Goal: Check status: Check status

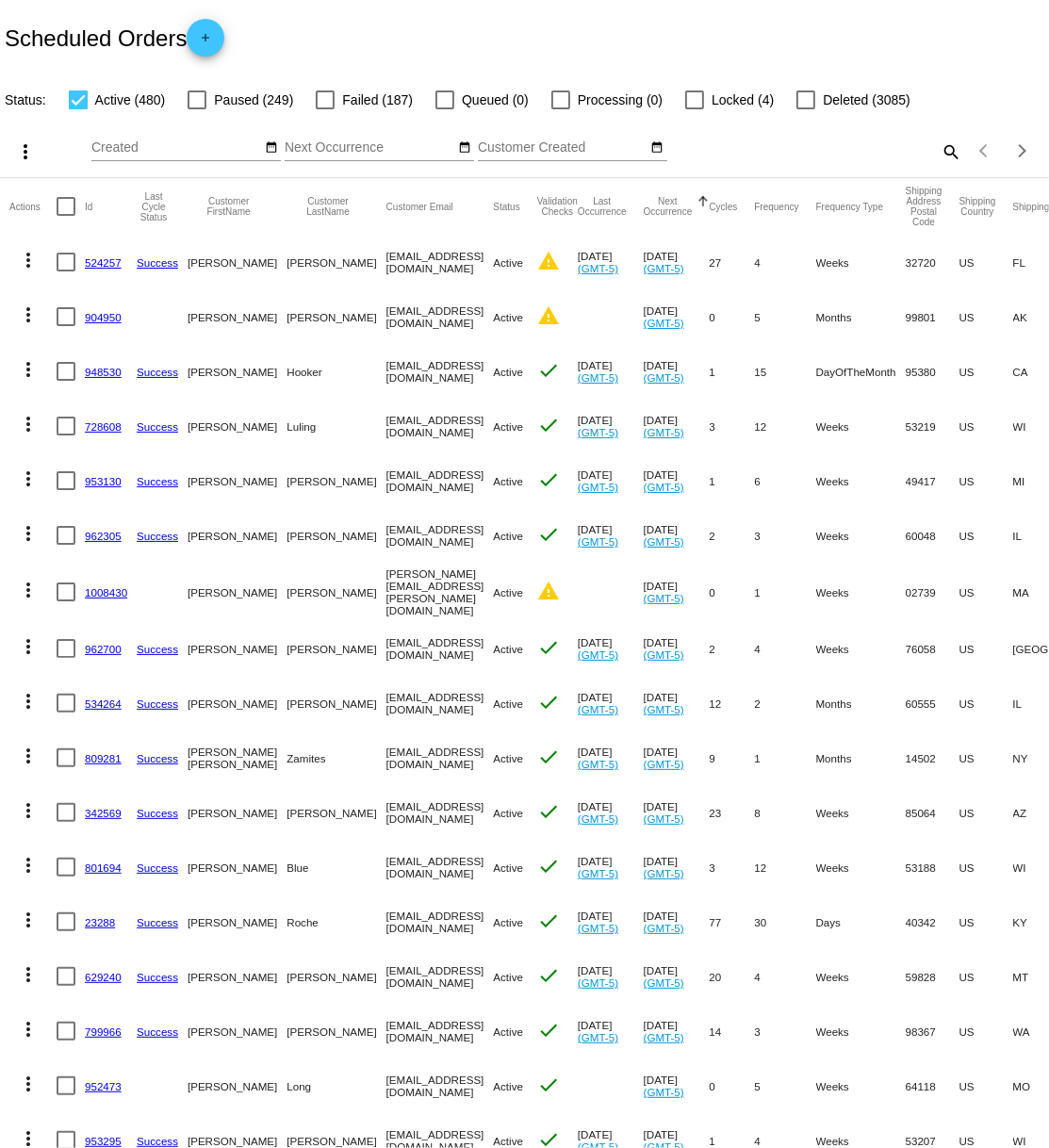
click at [951, 154] on mat-icon "search" at bounding box center [951, 151] width 23 height 29
click at [878, 146] on input "Search" at bounding box center [832, 148] width 262 height 15
click at [952, 151] on mat-icon "search" at bounding box center [951, 151] width 23 height 29
click at [733, 143] on input "Search" at bounding box center [832, 148] width 262 height 15
paste input "[PERSON_NAME][EMAIL_ADDRESS][DOMAIN_NAME]"
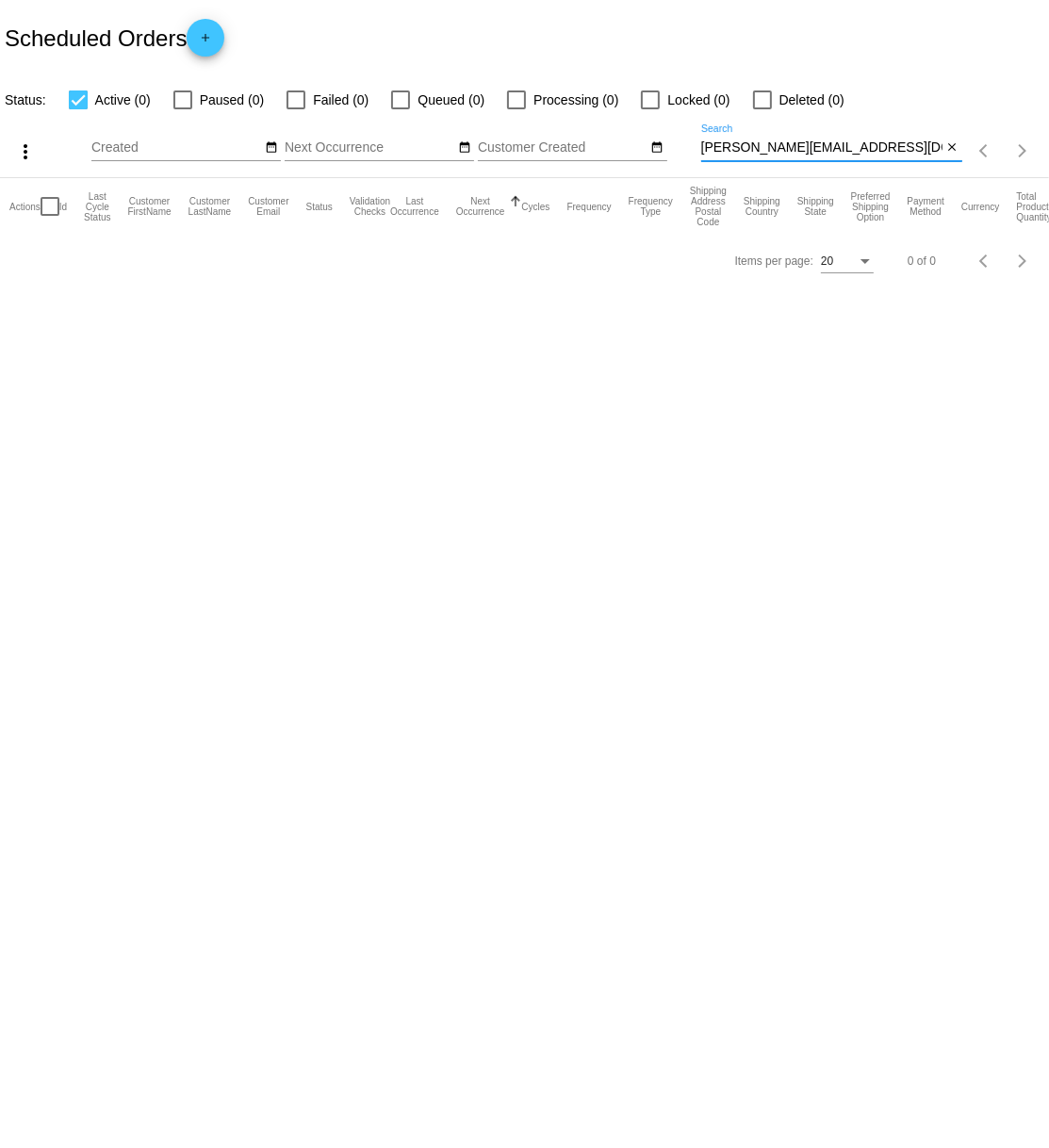
type input "[PERSON_NAME][EMAIL_ADDRESS][DOMAIN_NAME]"
click at [839, 149] on input "[PERSON_NAME][EMAIL_ADDRESS][DOMAIN_NAME]" at bounding box center [822, 148] width 242 height 15
type input "p"
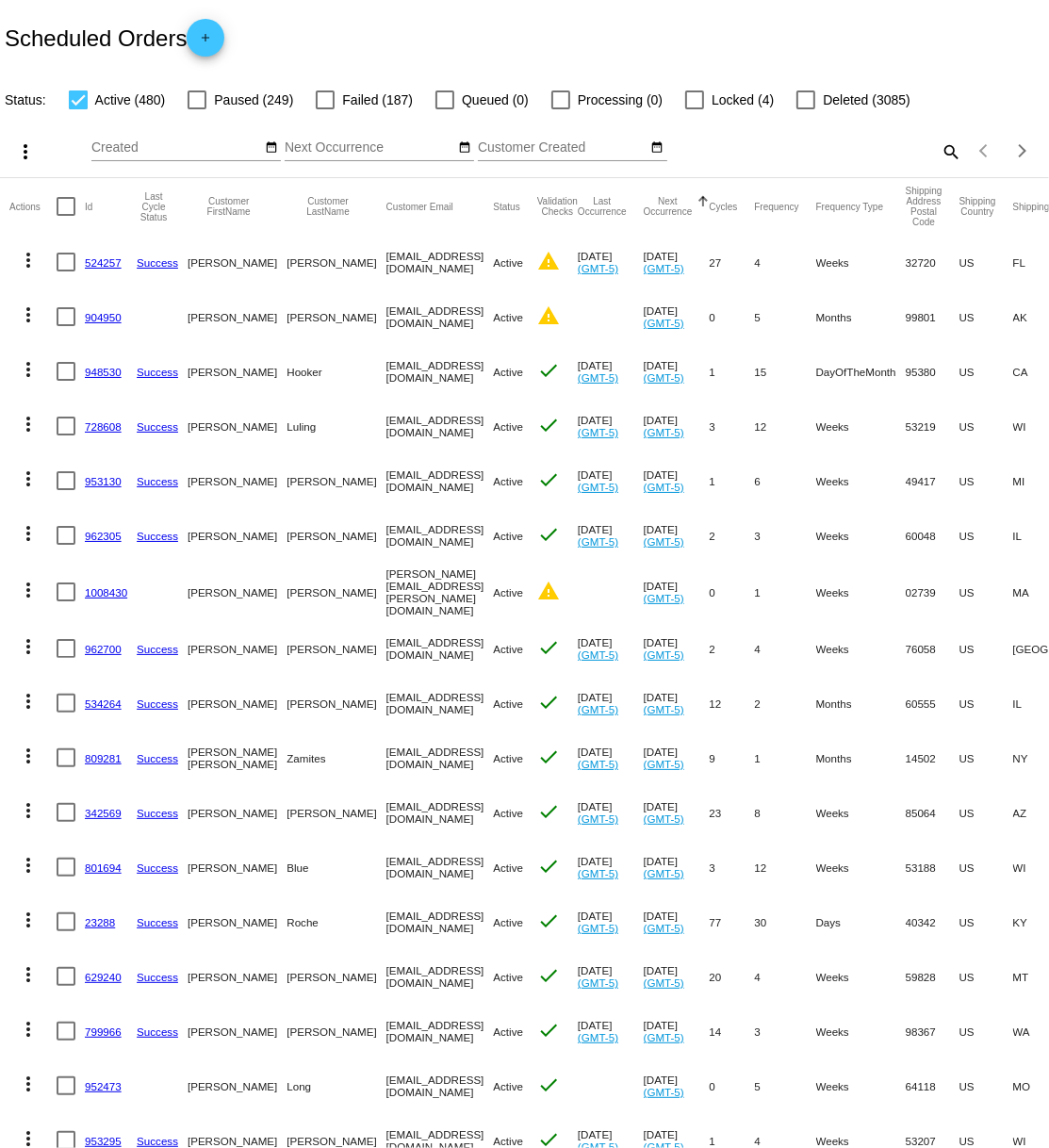
click at [950, 152] on mat-icon "search" at bounding box center [951, 151] width 23 height 29
click at [818, 146] on input "Search" at bounding box center [832, 148] width 262 height 15
paste input "[PERSON_NAME][EMAIL_ADDRESS][DOMAIN_NAME]"
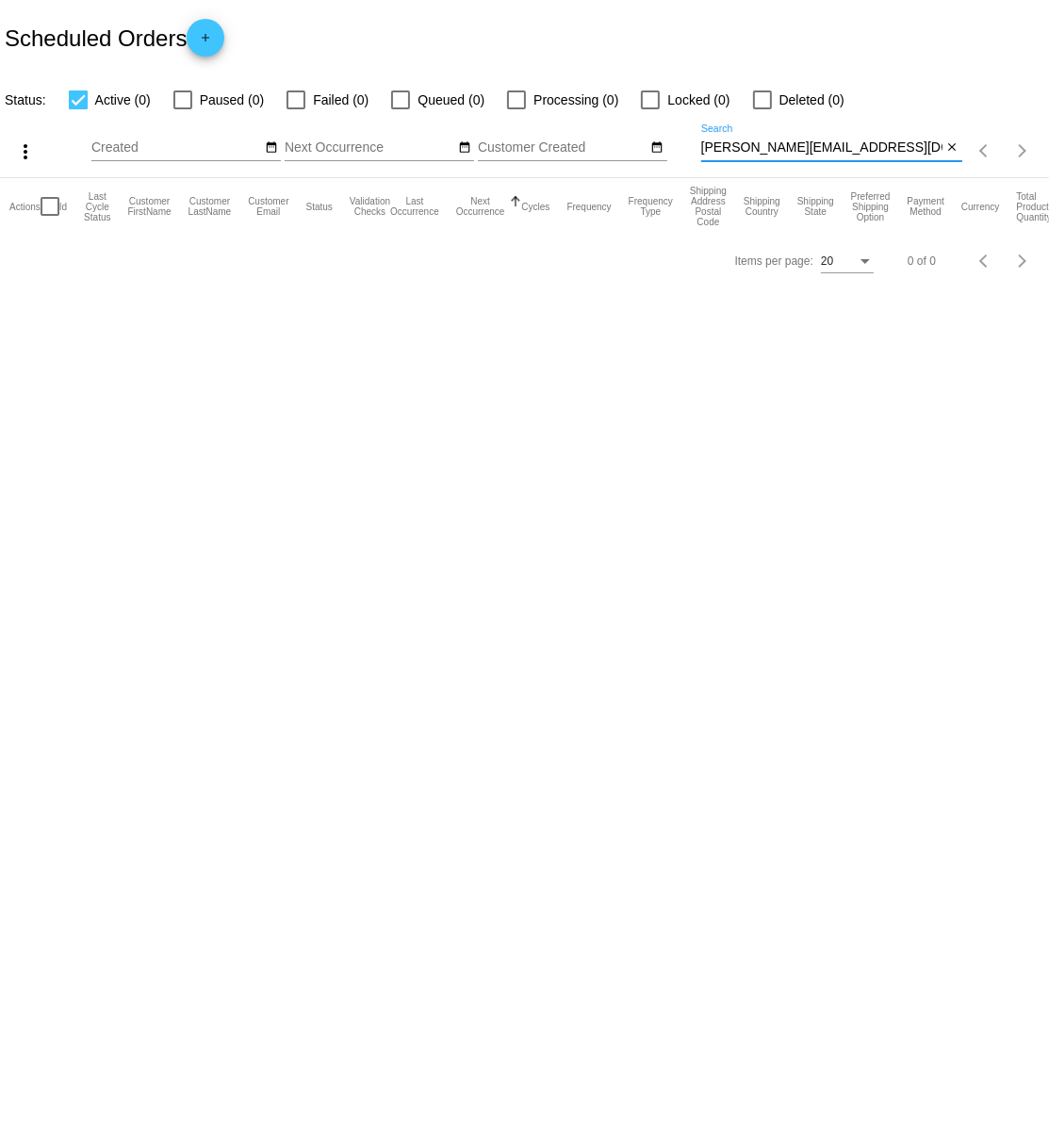
type input "[PERSON_NAME][EMAIL_ADDRESS][DOMAIN_NAME]"
drag, startPoint x: 826, startPoint y: 148, endPoint x: 884, endPoint y: 150, distance: 58.0
click at [828, 148] on input "[PERSON_NAME][EMAIL_ADDRESS][DOMAIN_NAME]" at bounding box center [822, 148] width 242 height 15
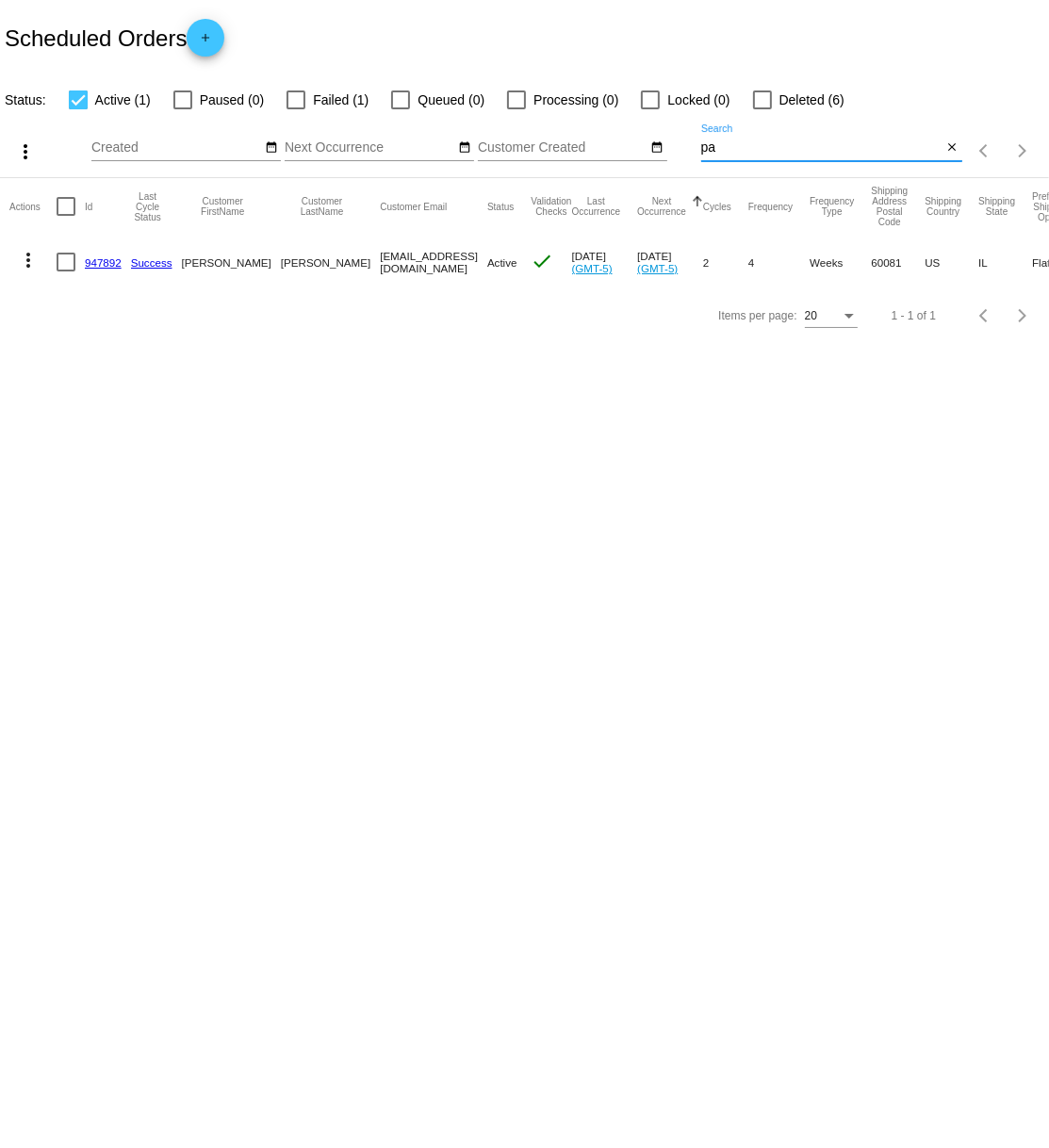
type input "p"
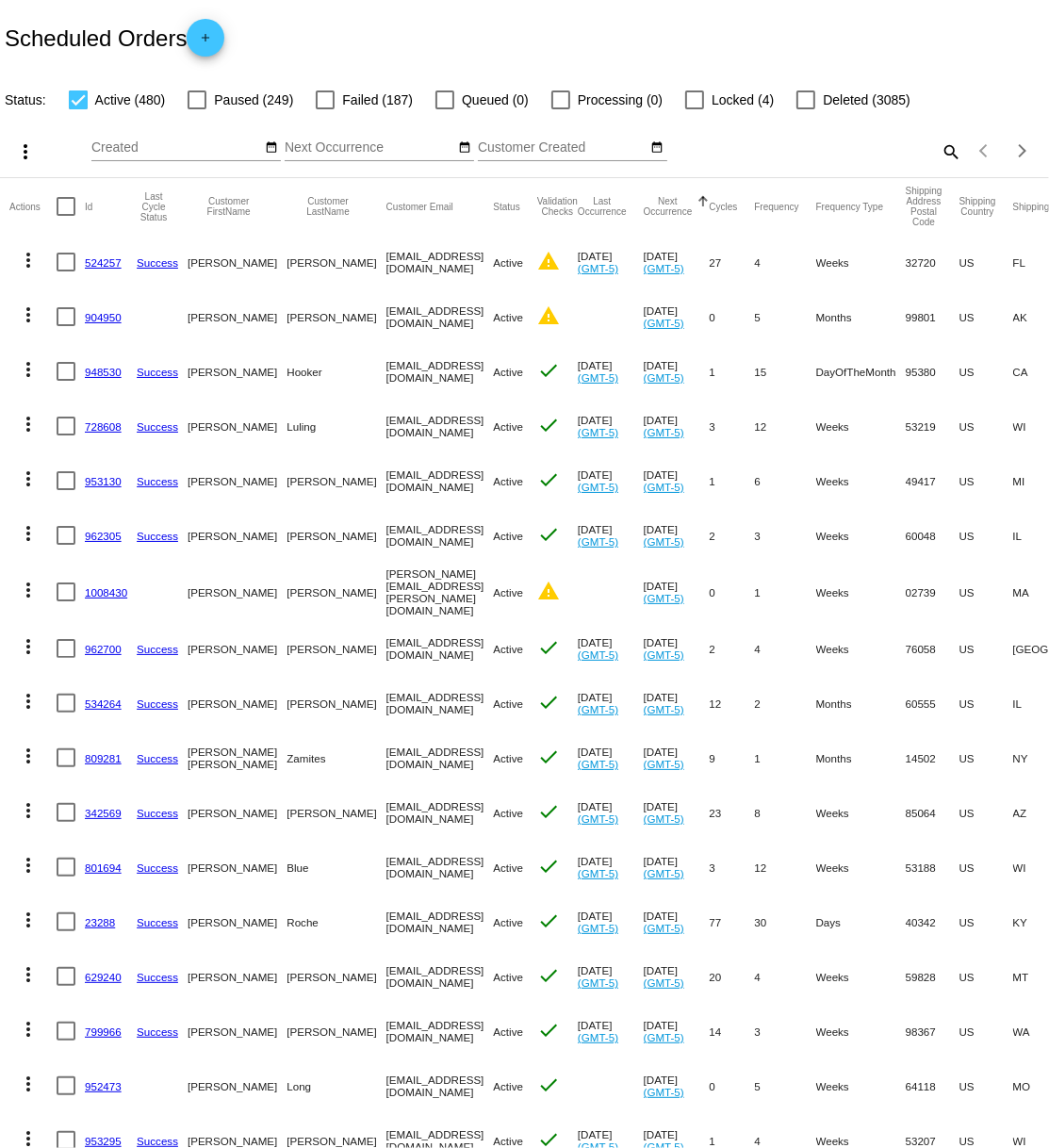
click at [948, 153] on mat-icon "search" at bounding box center [951, 151] width 23 height 29
click at [791, 148] on input "Search" at bounding box center [832, 148] width 262 height 15
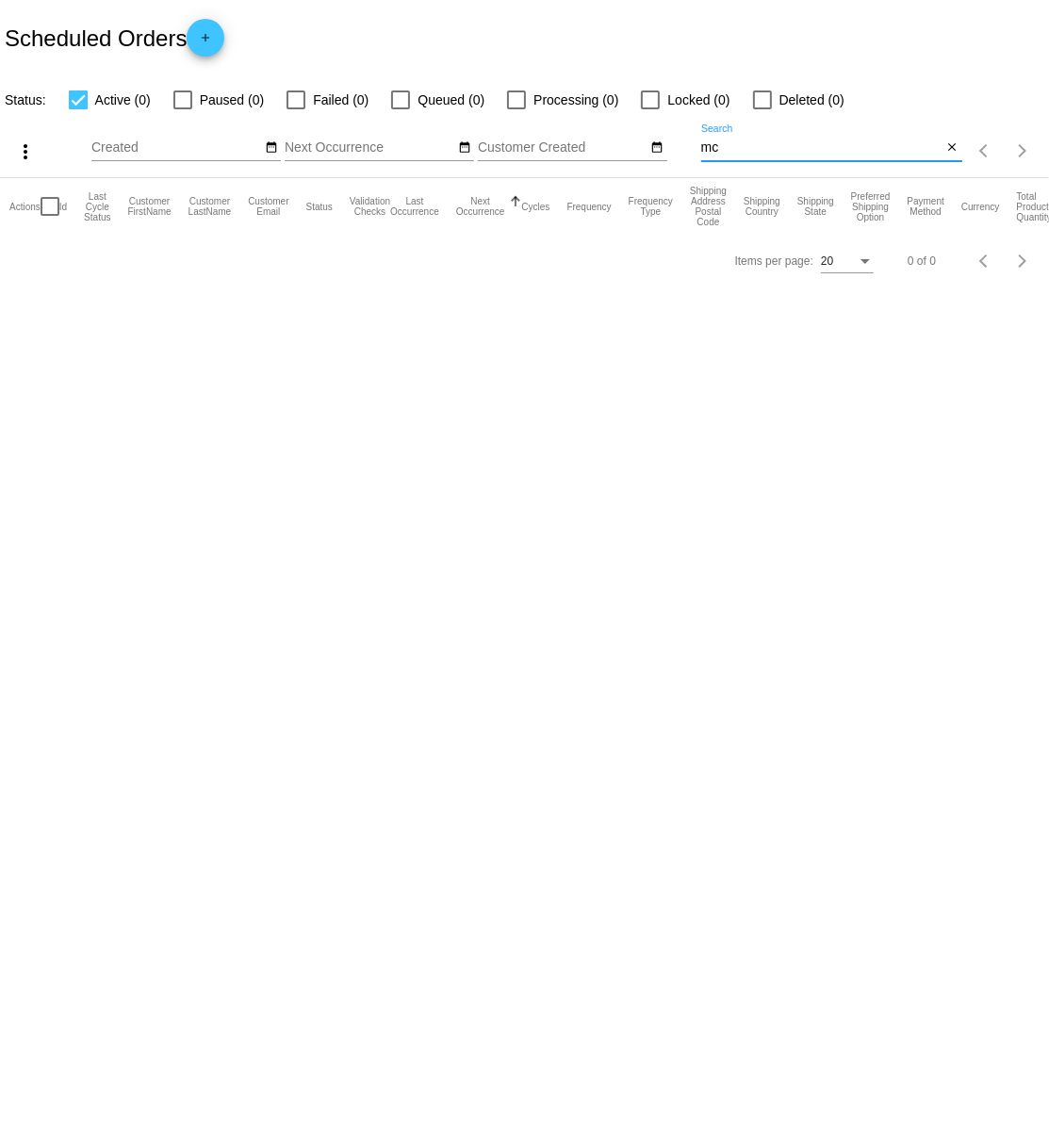
type input "m"
